Goal: Find specific page/section: Find specific page/section

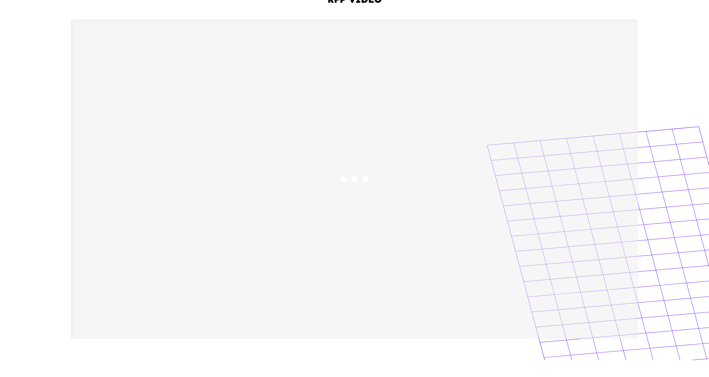
scroll to position [76, 0]
click at [660, 49] on div "RFP Video" at bounding box center [354, 165] width 709 height 387
click at [660, 50] on div "RFP Video" at bounding box center [354, 165] width 709 height 387
click at [660, 52] on div "RFP Video" at bounding box center [354, 165] width 709 height 387
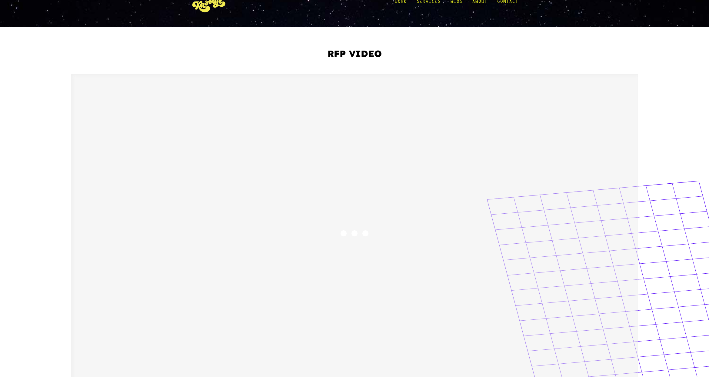
scroll to position [0, 0]
